Goal: Transaction & Acquisition: Purchase product/service

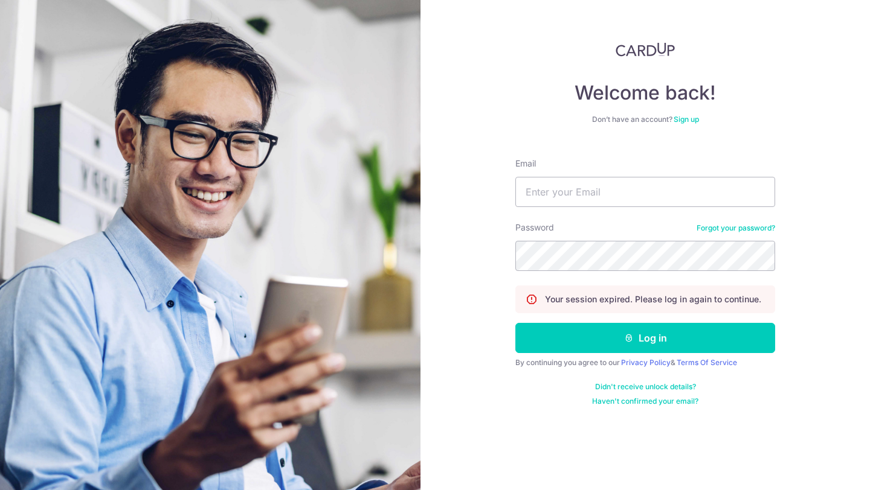
click at [580, 197] on input "Email" at bounding box center [645, 192] width 260 height 30
type input "jason@fitpound.sg"
drag, startPoint x: 625, startPoint y: 194, endPoint x: 520, endPoint y: 194, distance: 105.1
click at [519, 194] on input "jason@fitpound.sg" at bounding box center [645, 192] width 260 height 30
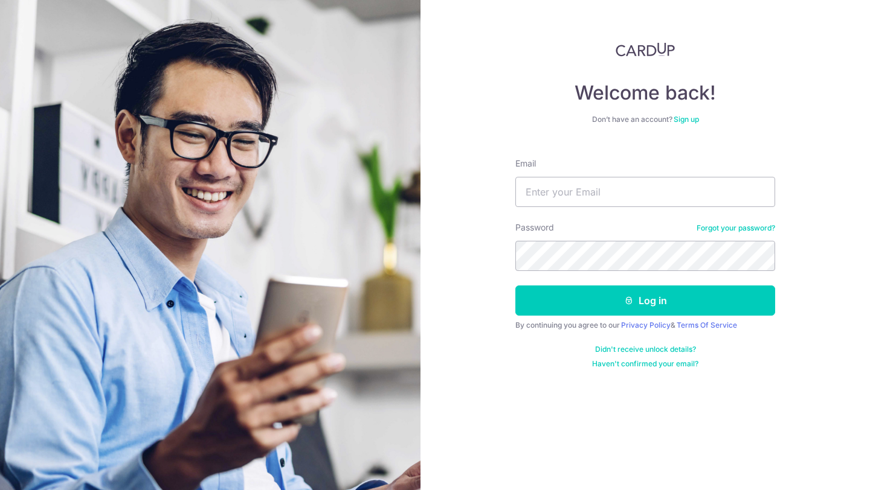
click at [714, 212] on form "Email Password Forgot your password? Log in By continuing you agree to our Priv…" at bounding box center [645, 259] width 260 height 220
click at [703, 194] on input "Email" at bounding box center [645, 192] width 260 height 30
type input "jasoncalina@yahoo.com"
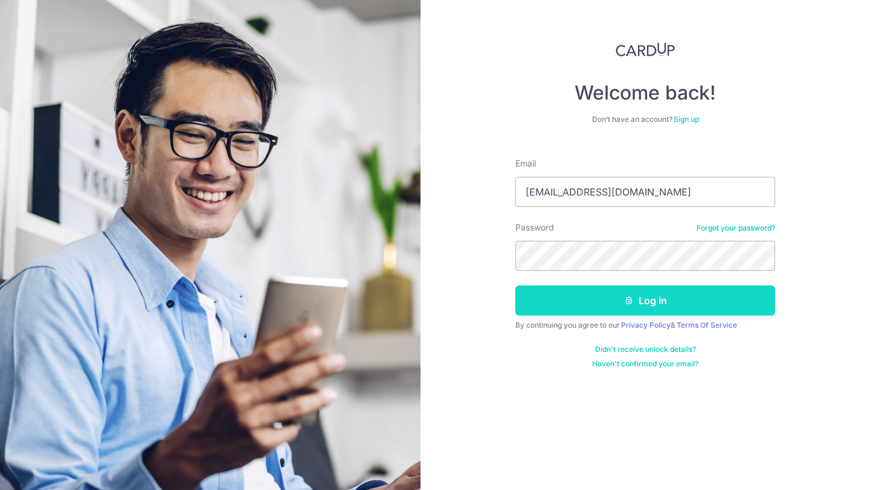
click at [661, 312] on button "Log in" at bounding box center [645, 301] width 260 height 30
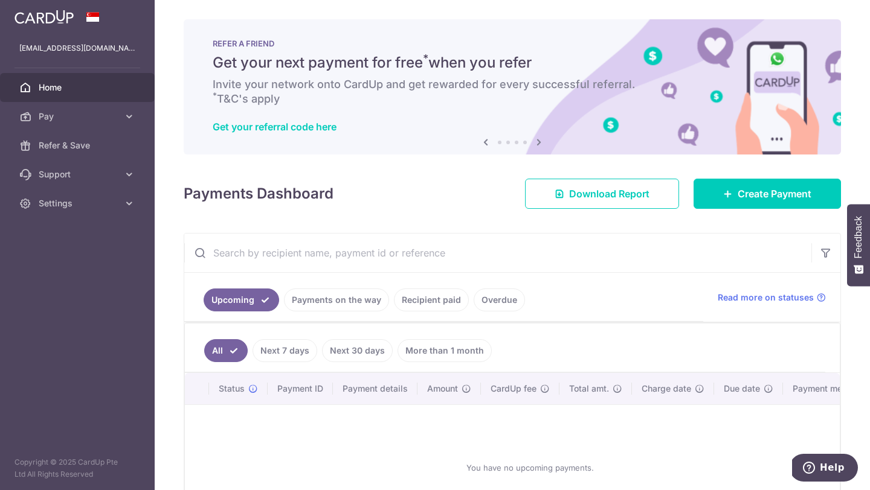
scroll to position [41, 0]
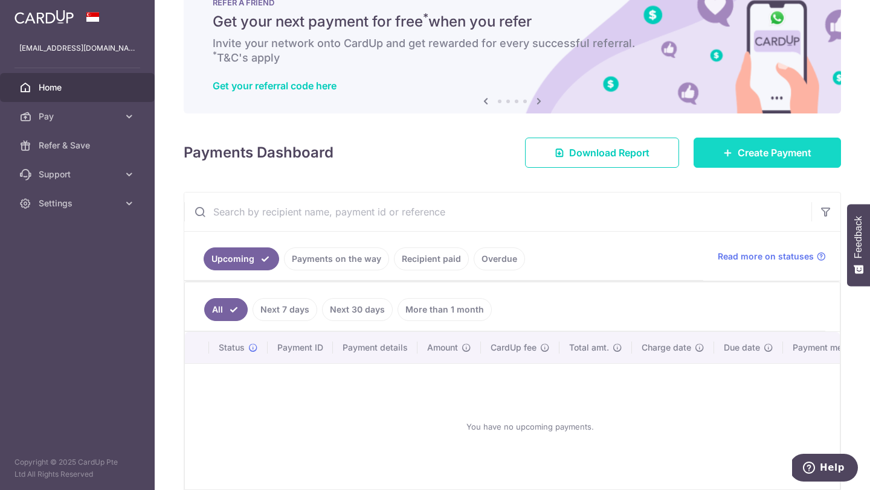
click at [725, 161] on link "Create Payment" at bounding box center [766, 153] width 147 height 30
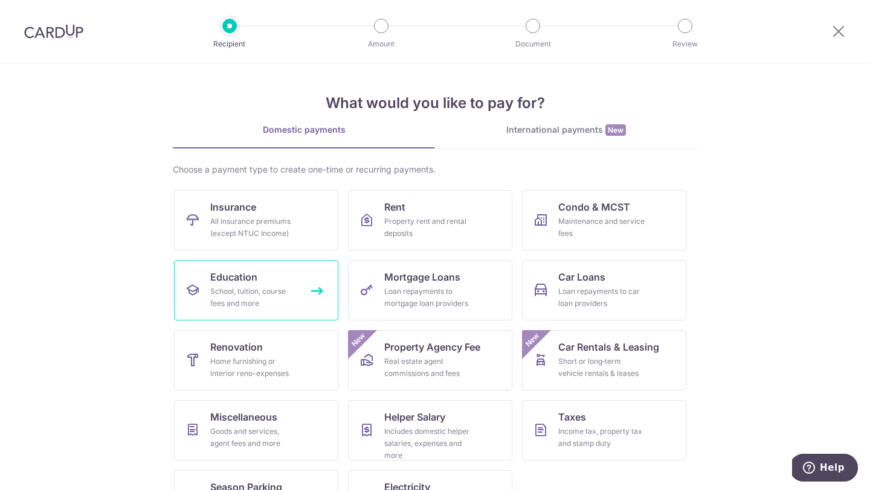
click at [277, 272] on link "Education School, tuition, course fees and more" at bounding box center [256, 290] width 164 height 60
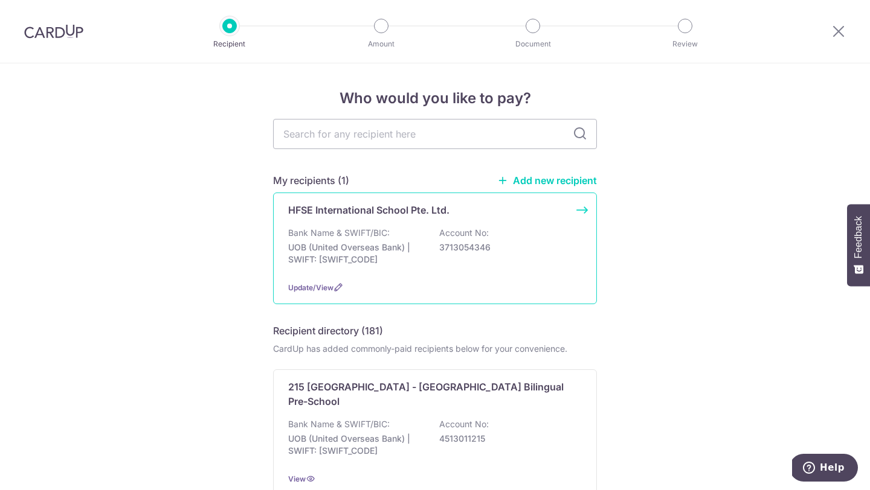
click at [427, 225] on div "HFSE International School Pte. Ltd. Bank Name & SWIFT/BIC: UOB (United Overseas…" at bounding box center [435, 249] width 324 height 112
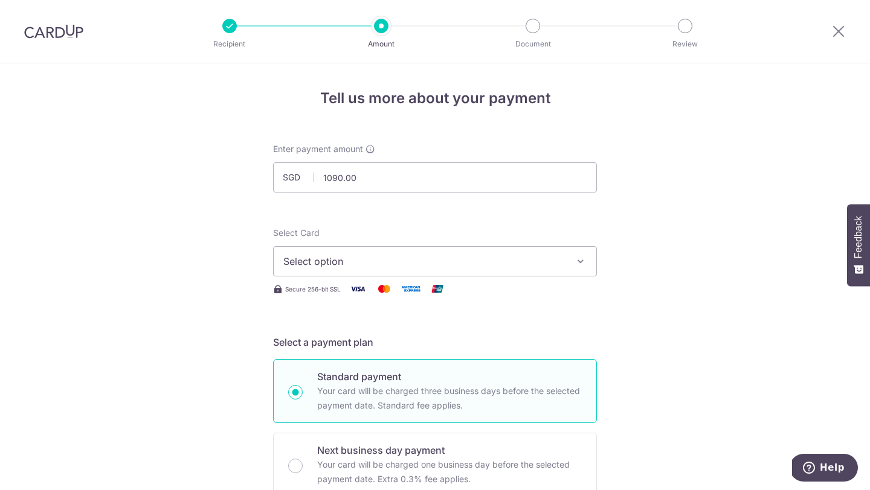
type input "1,090.00"
click at [349, 262] on span "Select option" at bounding box center [423, 261] width 281 height 14
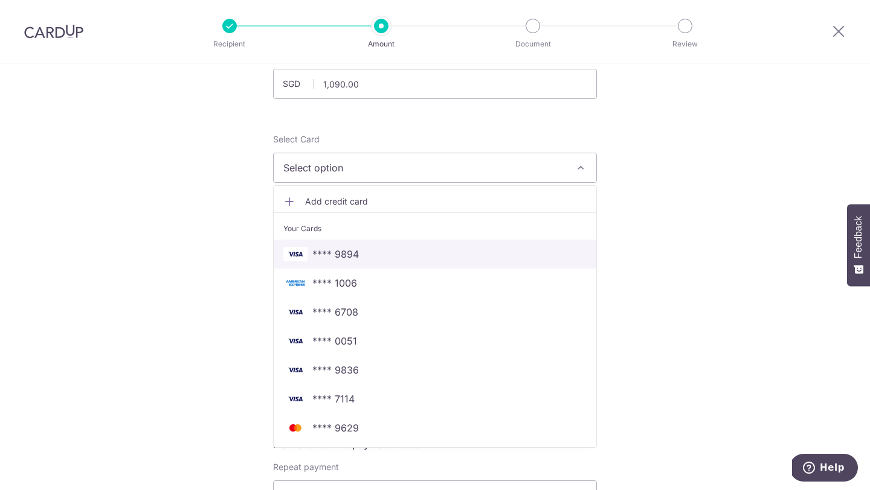
scroll to position [94, 0]
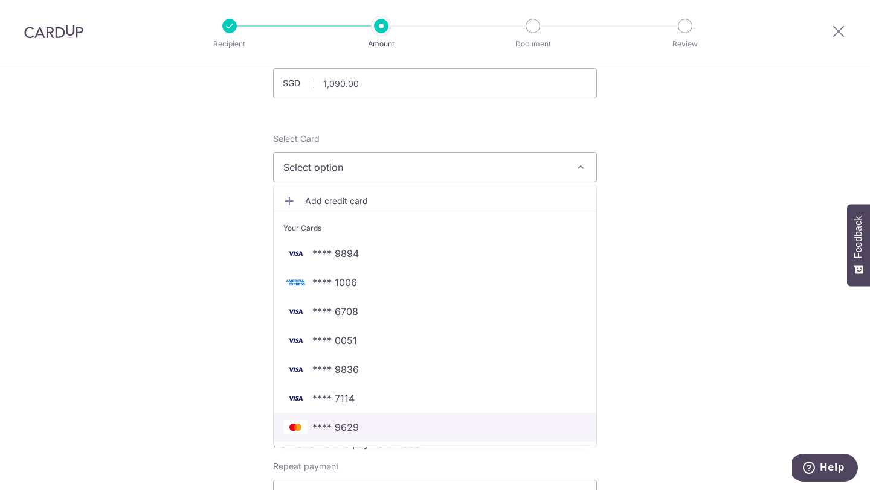
click at [365, 425] on span "**** 9629" at bounding box center [434, 427] width 303 height 14
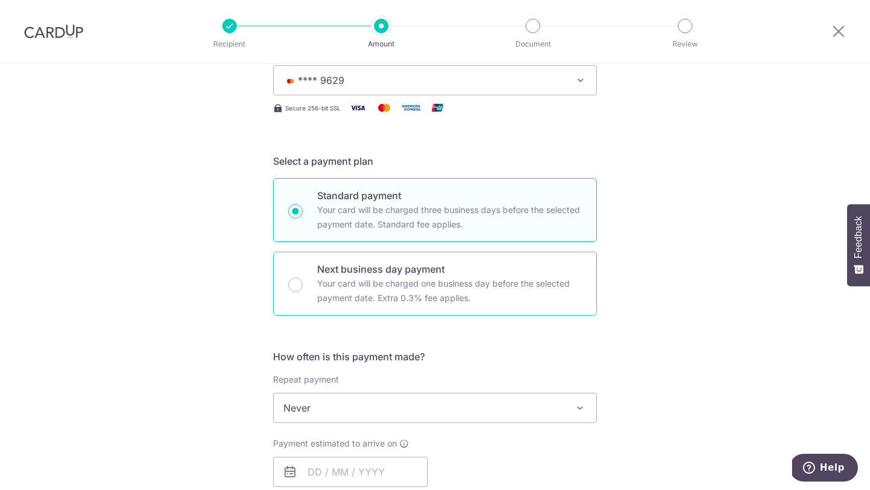
scroll to position [210, 0]
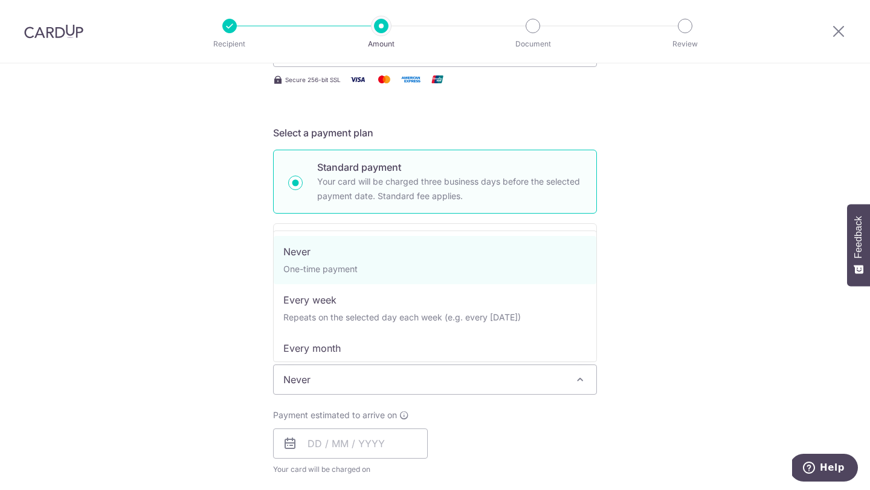
click at [365, 390] on span "Never" at bounding box center [435, 379] width 322 height 29
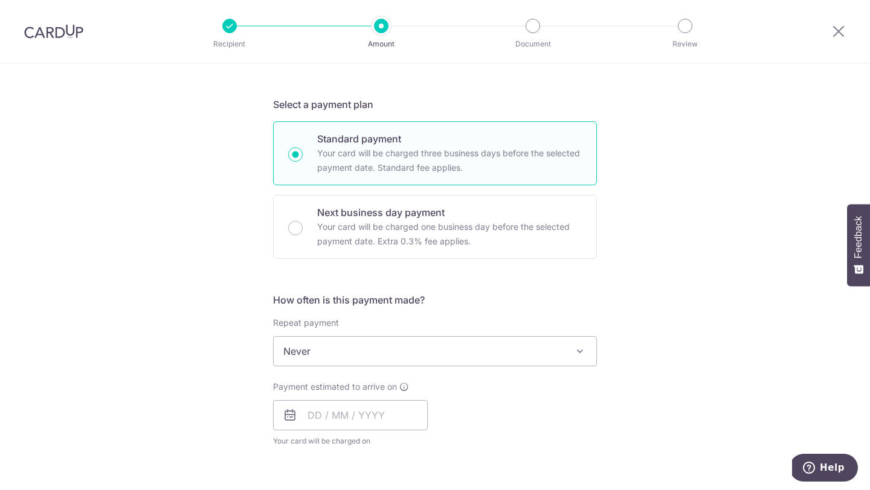
scroll to position [237, 0]
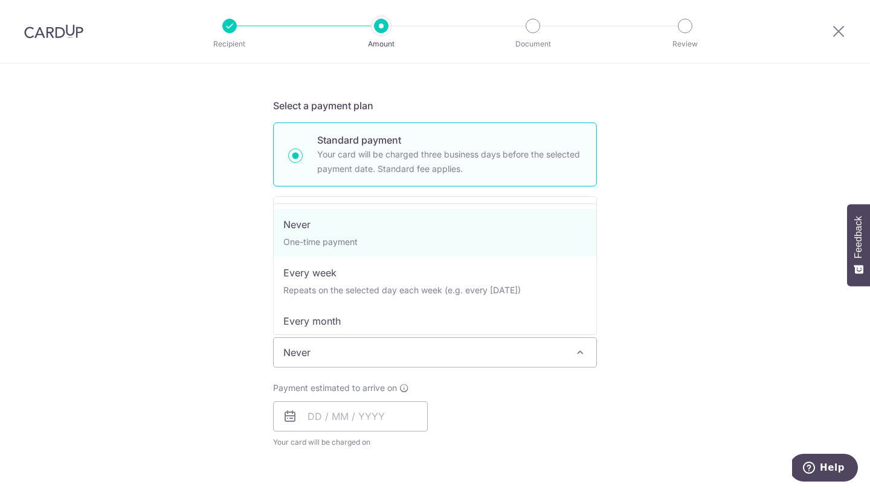
click at [342, 341] on span "Never" at bounding box center [435, 352] width 322 height 29
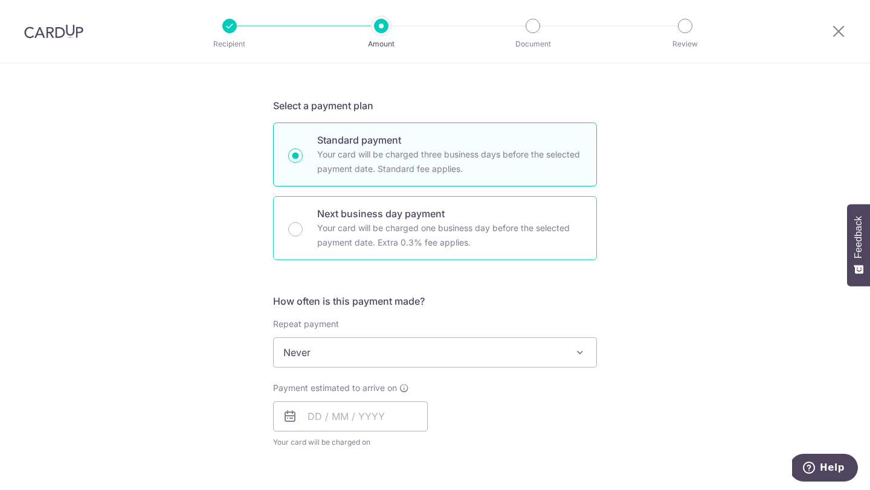
scroll to position [353, 0]
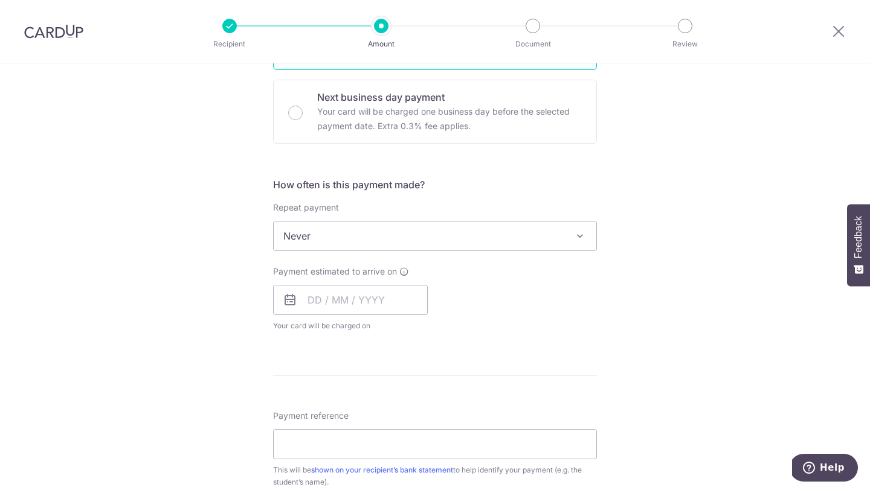
click at [320, 281] on div "Payment estimated to arrive on Your card will be charged on for the first payme…" at bounding box center [350, 299] width 155 height 66
click at [323, 309] on input "text" at bounding box center [350, 300] width 155 height 30
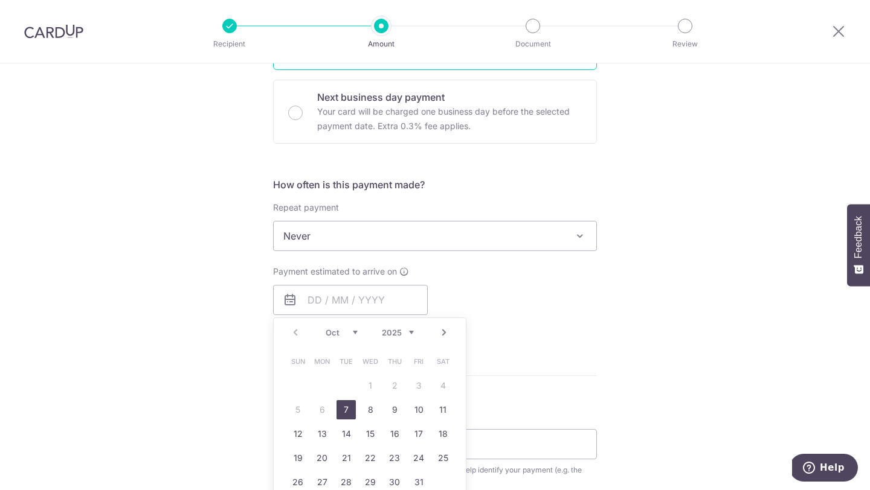
click at [347, 411] on link "7" at bounding box center [345, 409] width 19 height 19
type input "[DATE]"
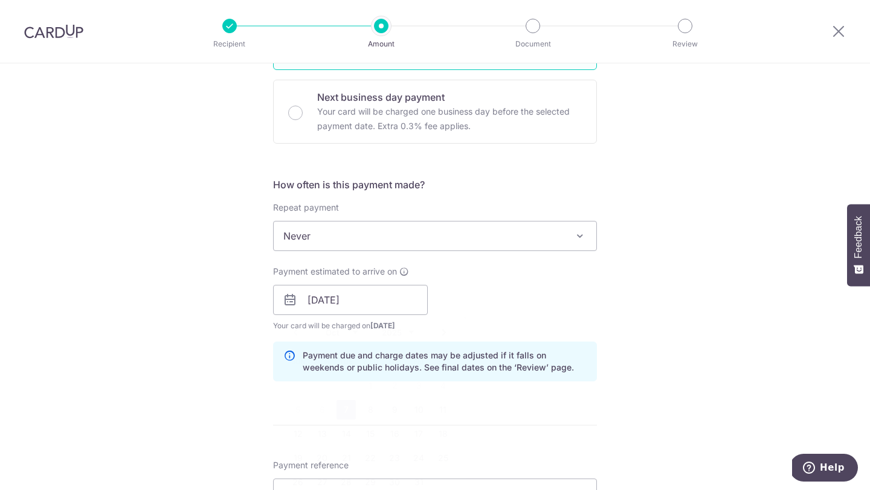
scroll to position [472, 0]
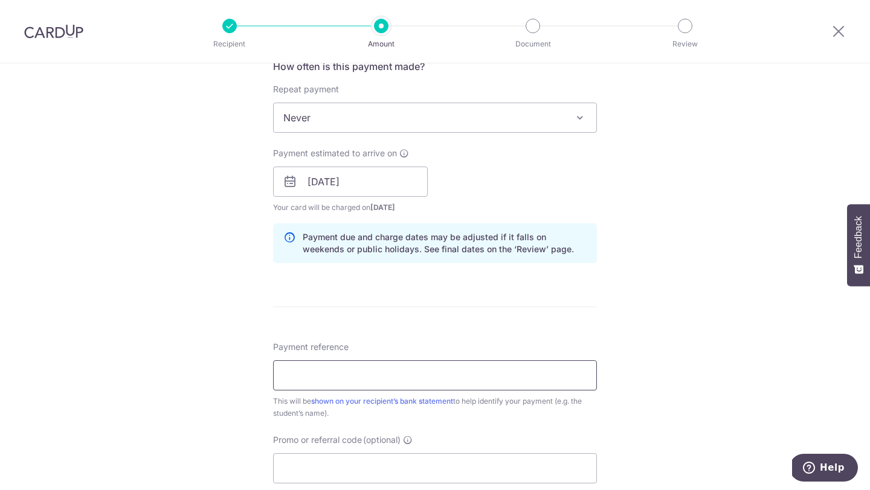
click at [329, 380] on input "Payment reference" at bounding box center [435, 376] width 324 height 30
type input "XANDER GRAE CALINA"
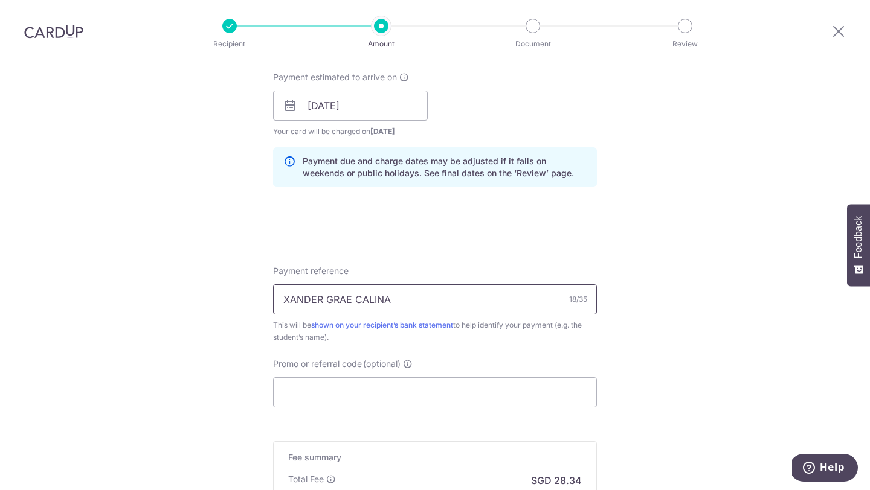
scroll to position [559, 0]
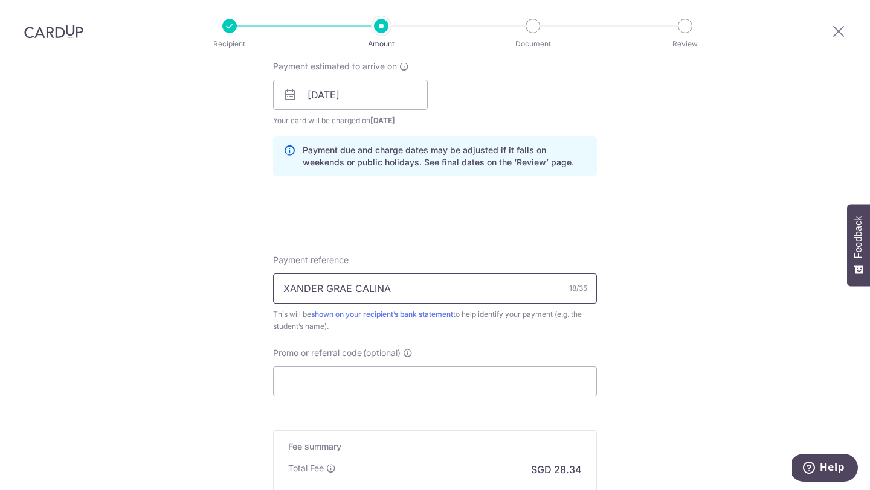
drag, startPoint x: 394, startPoint y: 289, endPoint x: 257, endPoint y: 272, distance: 138.6
click at [255, 274] on div "Tell us more about your payment Enter payment amount SGD 1,090.00 1090.00 Selec…" at bounding box center [435, 76] width 870 height 1142
click at [315, 374] on input "Promo or referral code (optional)" at bounding box center [435, 382] width 324 height 30
paste input "XANDER GRAE CALINA"
type input "XANDER GRAE CALINA"
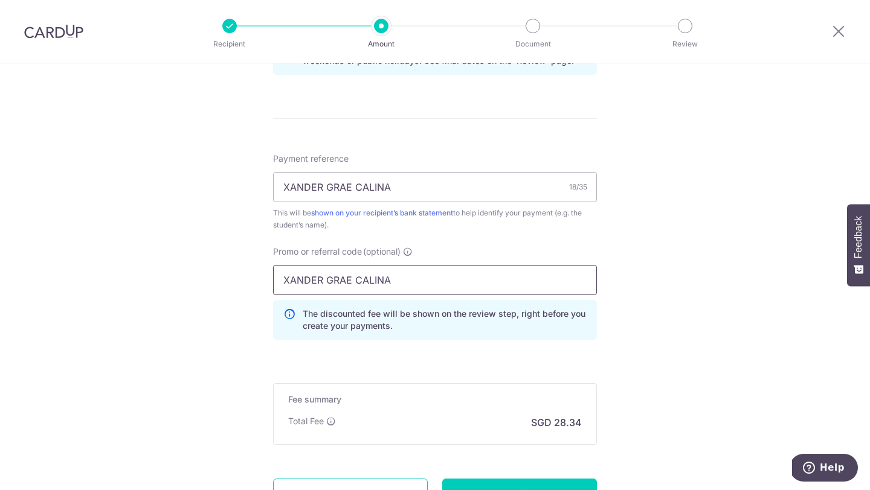
scroll to position [665, 0]
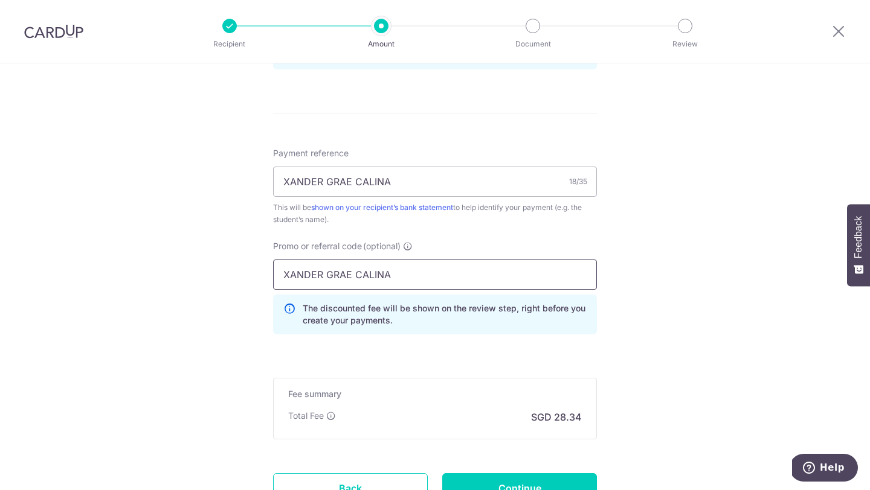
drag, startPoint x: 393, startPoint y: 273, endPoint x: 252, endPoint y: 270, distance: 140.1
type input "OFF225"
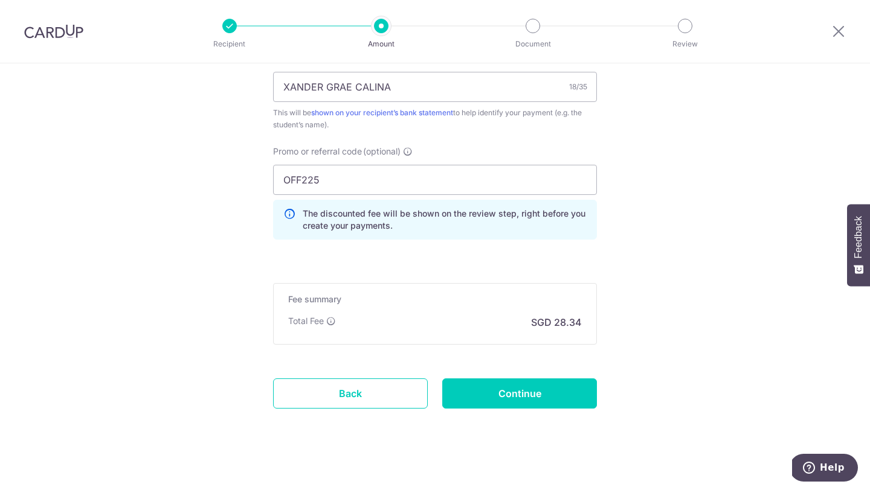
scroll to position [769, 0]
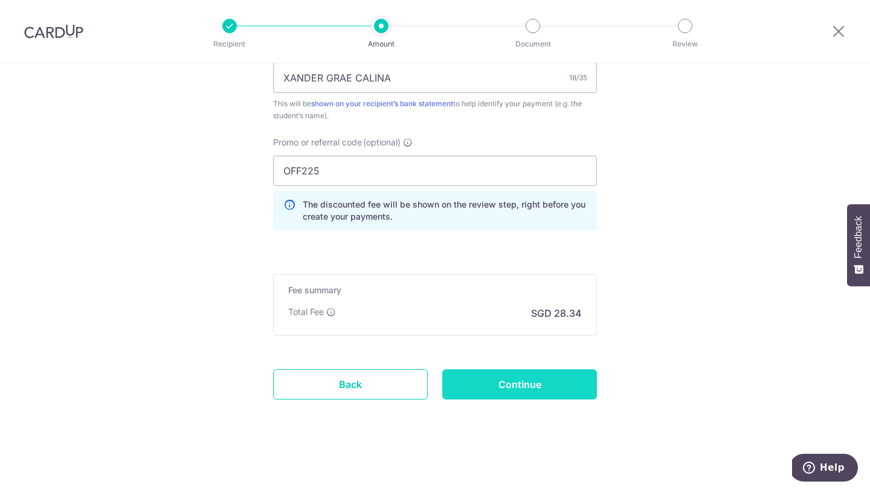
click at [514, 382] on input "Continue" at bounding box center [519, 385] width 155 height 30
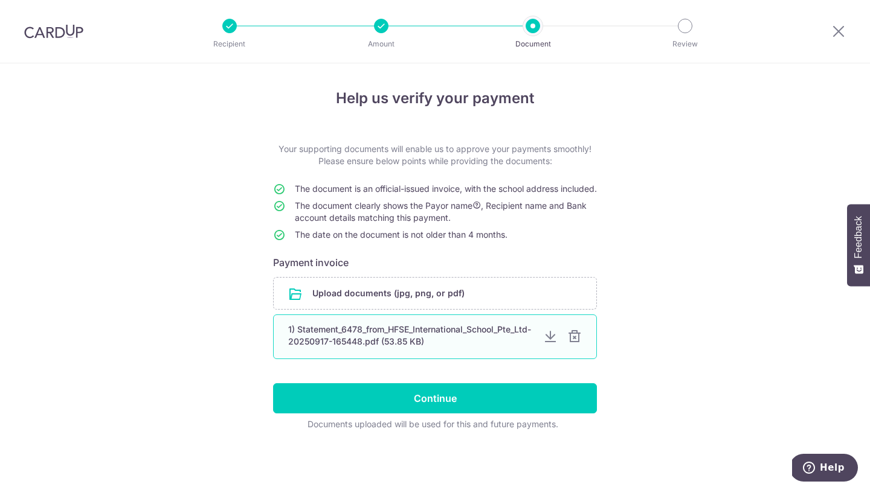
click at [579, 338] on div at bounding box center [574, 337] width 14 height 14
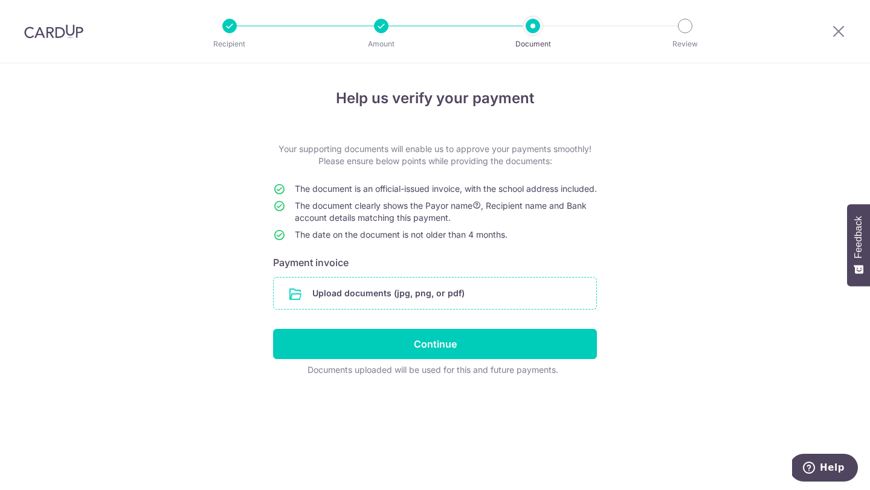
click at [336, 302] on input "file" at bounding box center [435, 293] width 322 height 31
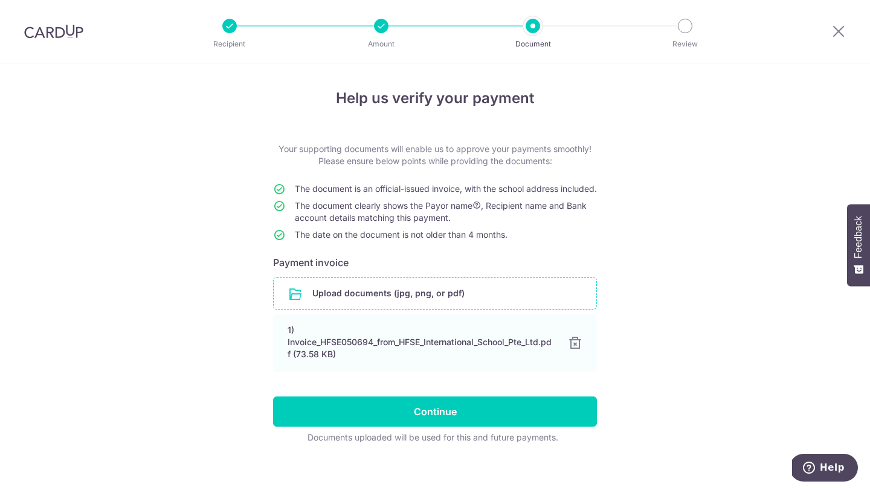
click at [366, 300] on input "file" at bounding box center [435, 293] width 322 height 31
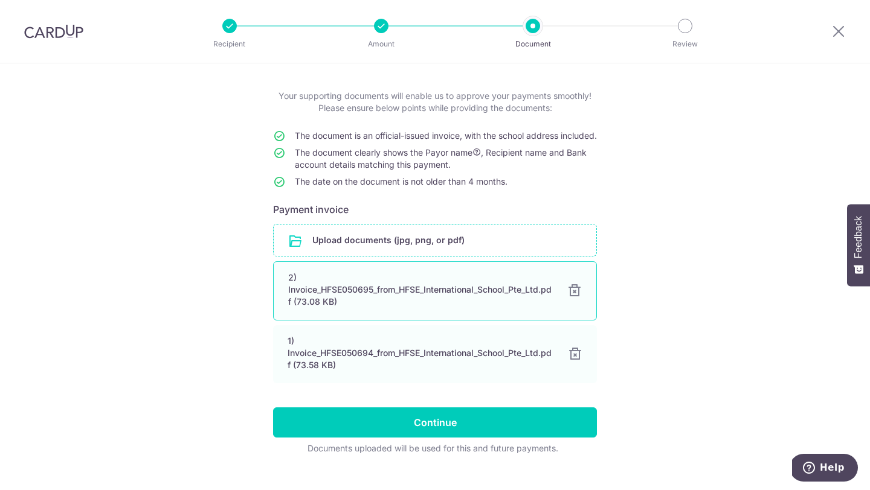
scroll to position [60, 0]
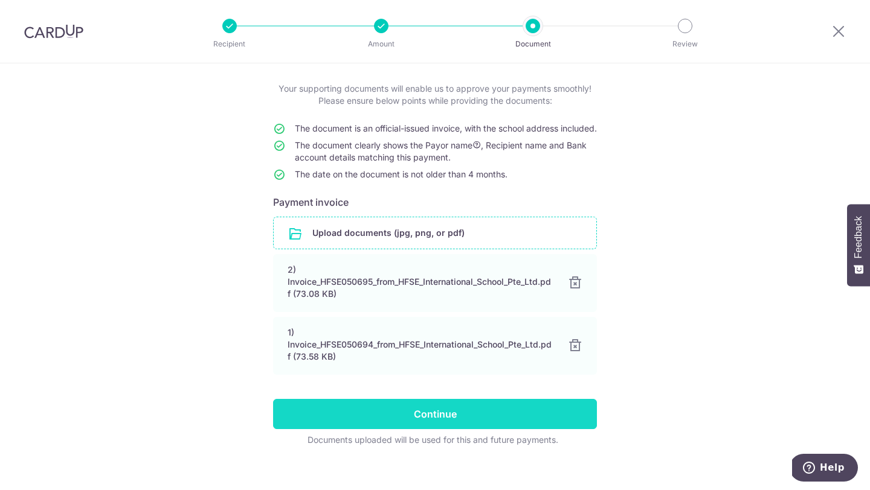
click at [496, 429] on input "Continue" at bounding box center [435, 414] width 324 height 30
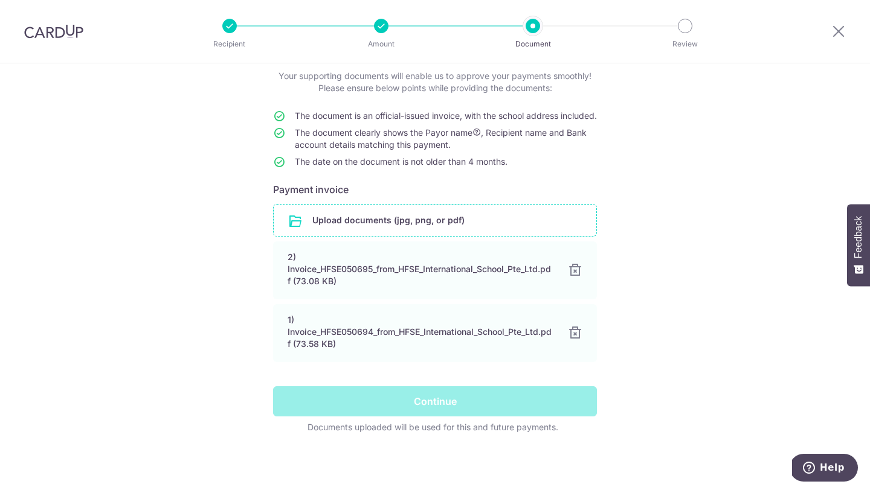
scroll to position [0, 0]
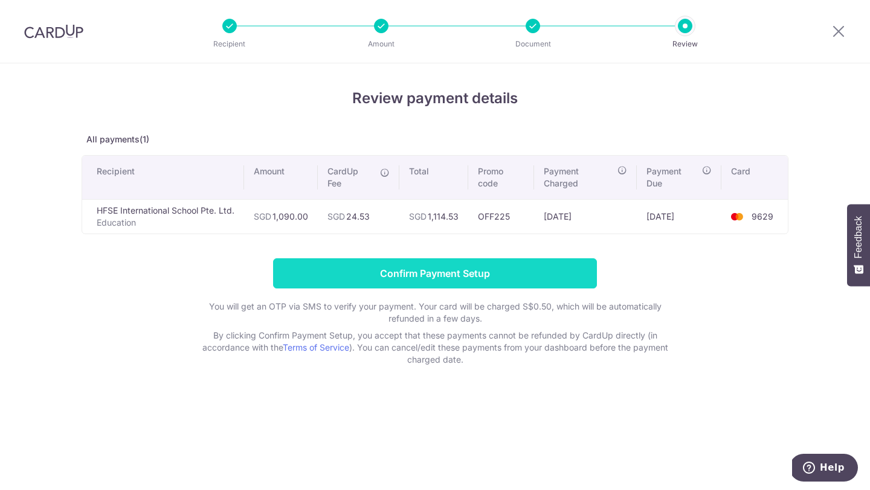
click at [479, 282] on input "Confirm Payment Setup" at bounding box center [435, 273] width 324 height 30
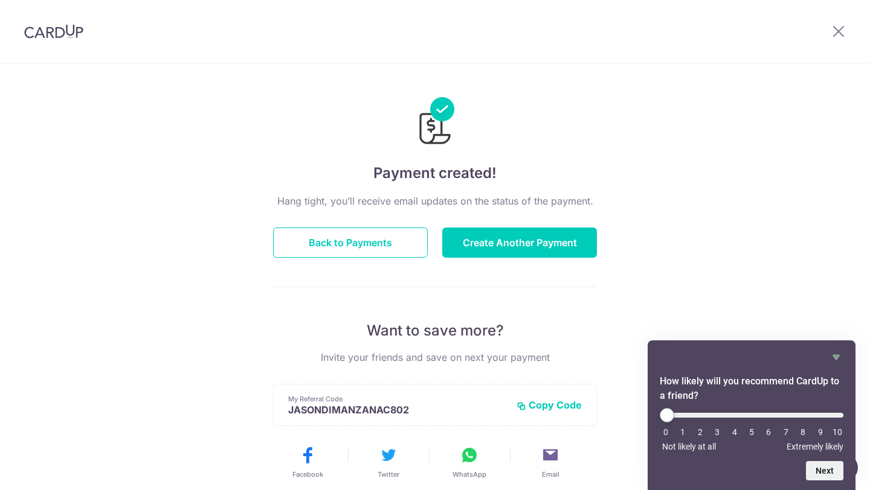
click at [644, 26] on header at bounding box center [435, 31] width 870 height 63
click at [356, 235] on button "Back to Payments" at bounding box center [350, 243] width 155 height 30
